Goal: Find specific page/section: Find specific page/section

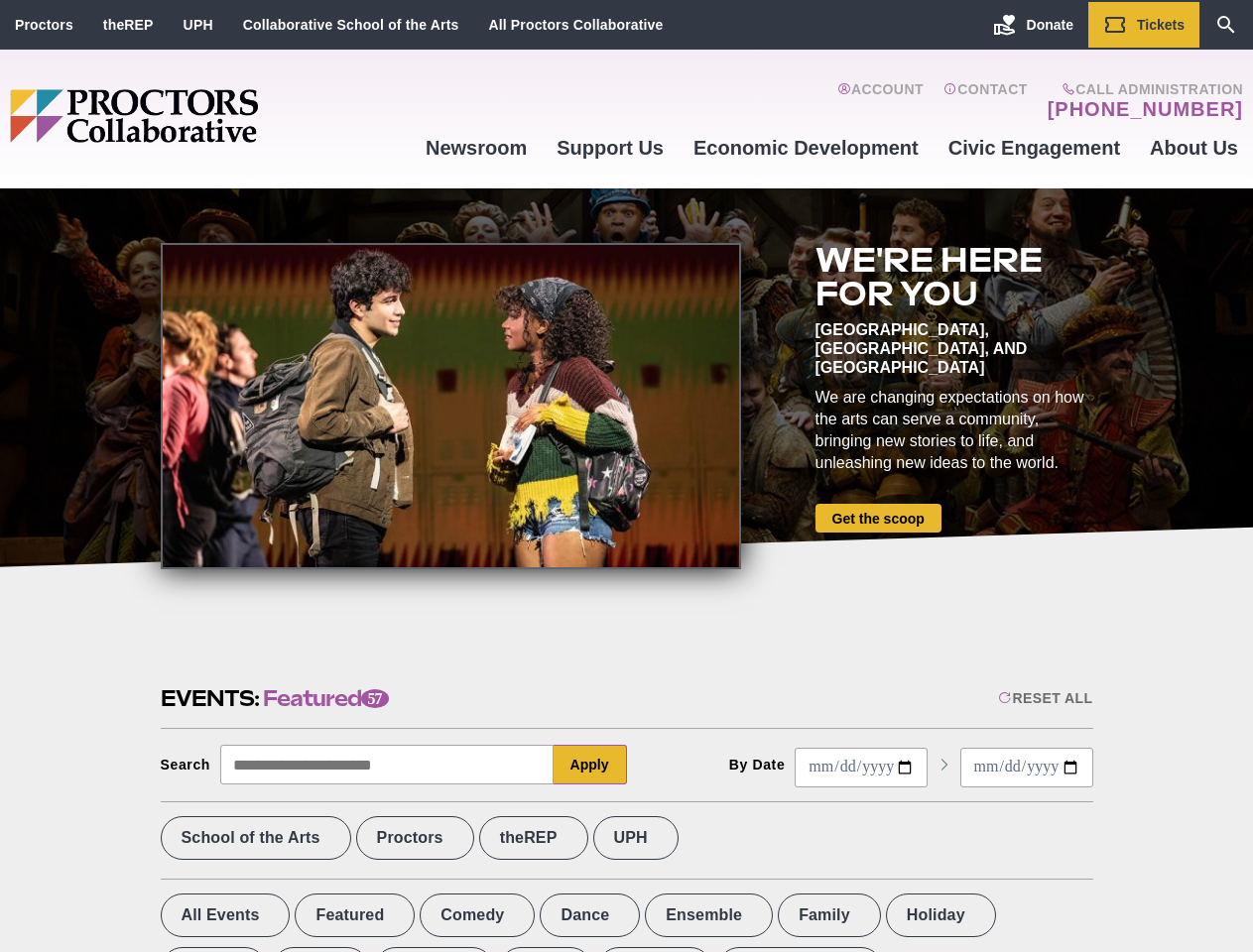
click at [626, 476] on div at bounding box center [450, 406] width 580 height 326
click at [1044, 698] on div "Reset All" at bounding box center [1045, 698] width 94 height 16
click at [590, 765] on button "Apply" at bounding box center [590, 765] width 73 height 40
